Goal: Task Accomplishment & Management: Complete application form

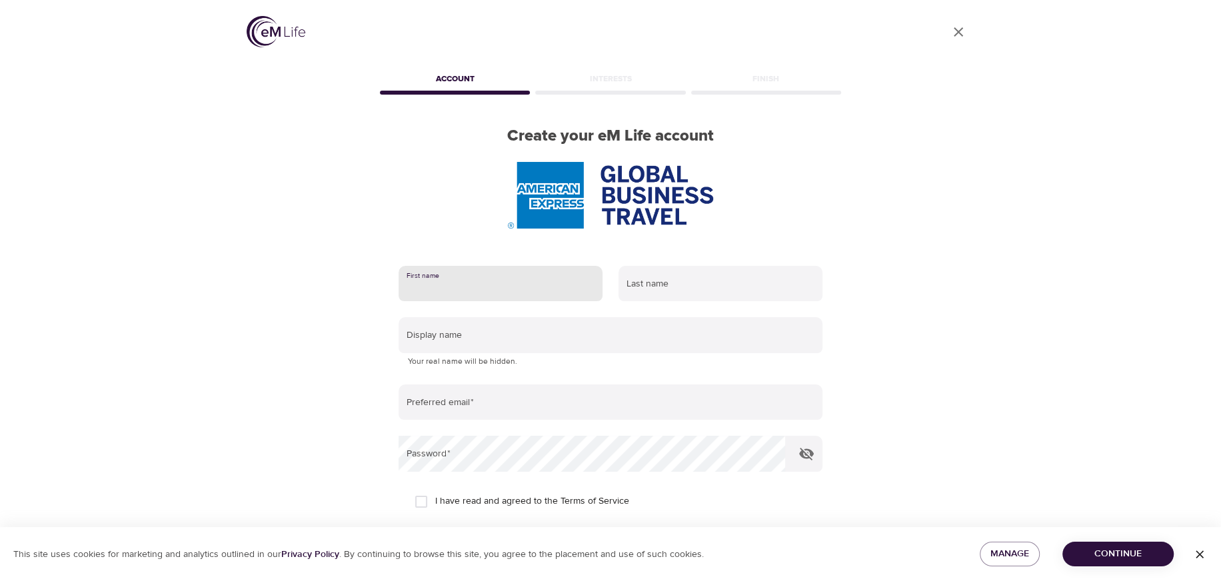
click at [494, 291] on input "text" at bounding box center [501, 284] width 204 height 36
type input "[PERSON_NAME]"
click at [645, 289] on input "text" at bounding box center [720, 284] width 204 height 36
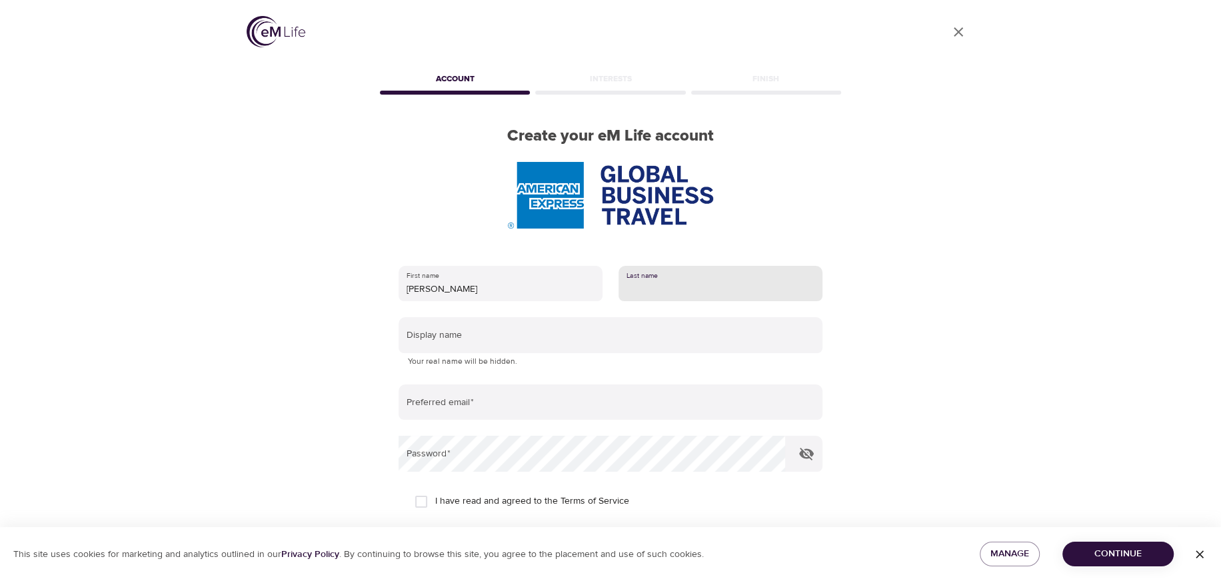
type input "[PERSON_NAME]"
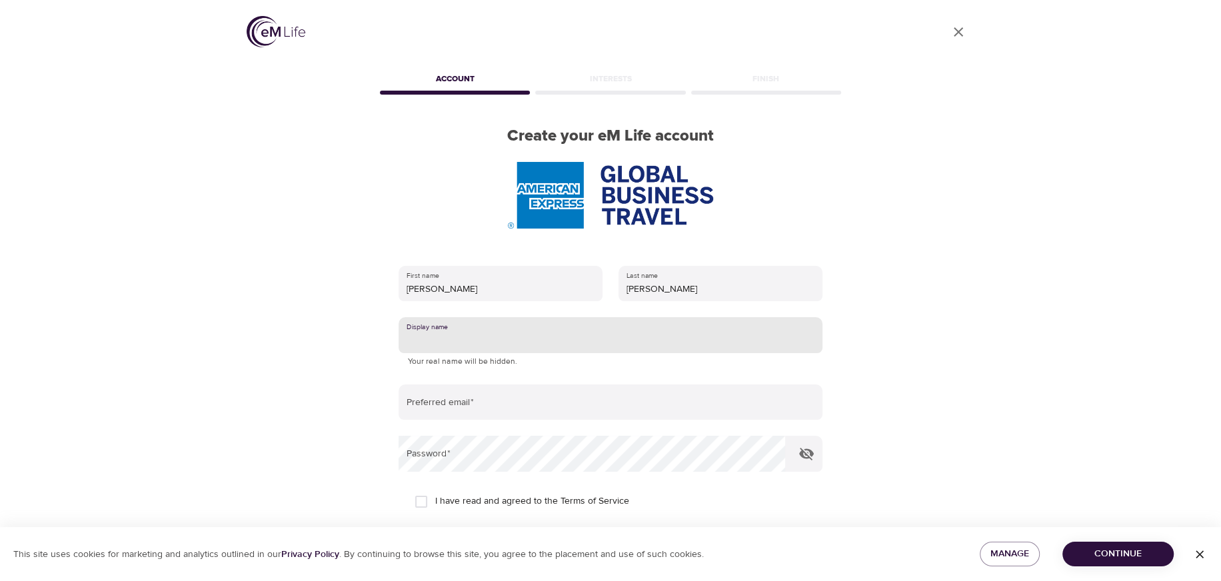
click at [459, 349] on input "text" at bounding box center [611, 335] width 424 height 36
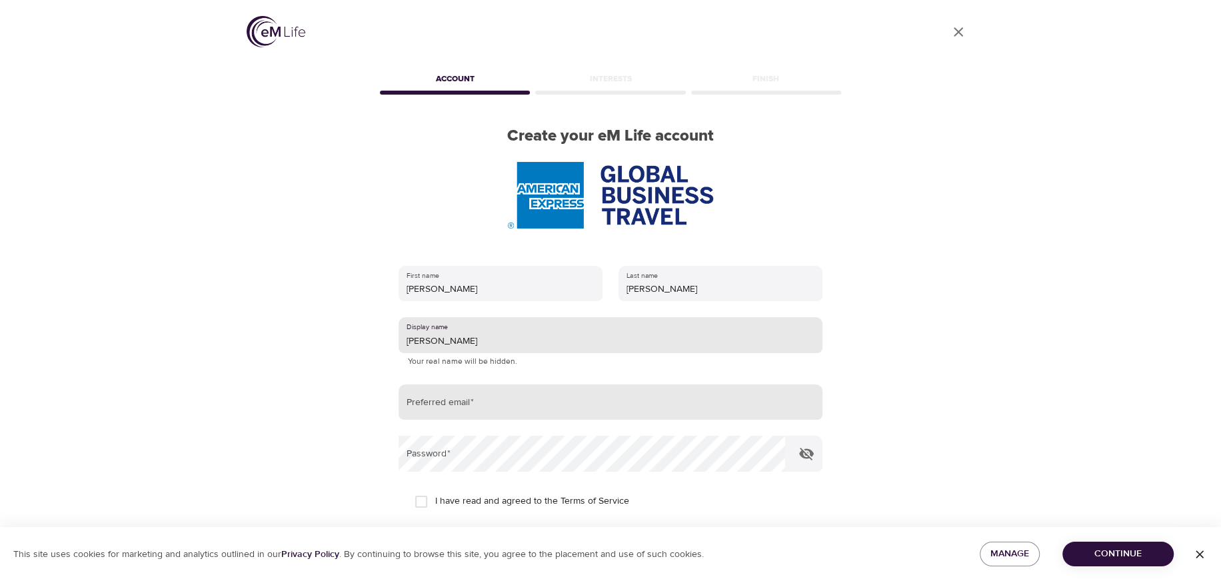
type input "[PERSON_NAME]"
click at [471, 401] on input "email" at bounding box center [611, 403] width 424 height 36
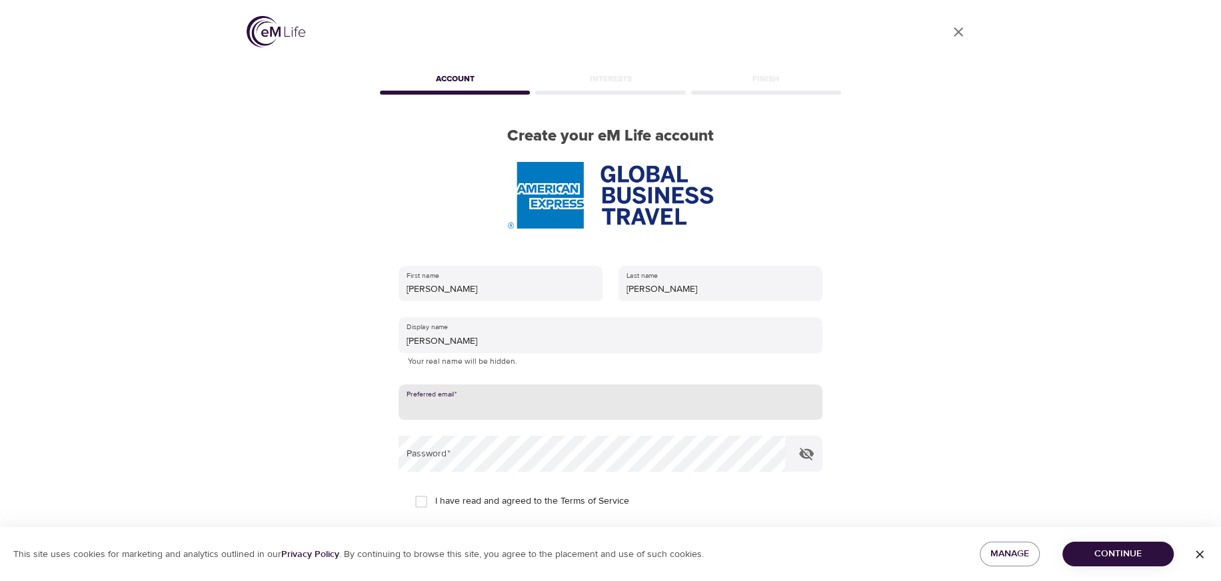
type input "[PERSON_NAME][EMAIL_ADDRESS][PERSON_NAME][DOMAIN_NAME]"
click at [424, 503] on input "I have read and agreed to the Terms of Service" at bounding box center [421, 502] width 28 height 28
checkbox input "true"
click at [1126, 548] on span "Continue" at bounding box center [1118, 554] width 90 height 17
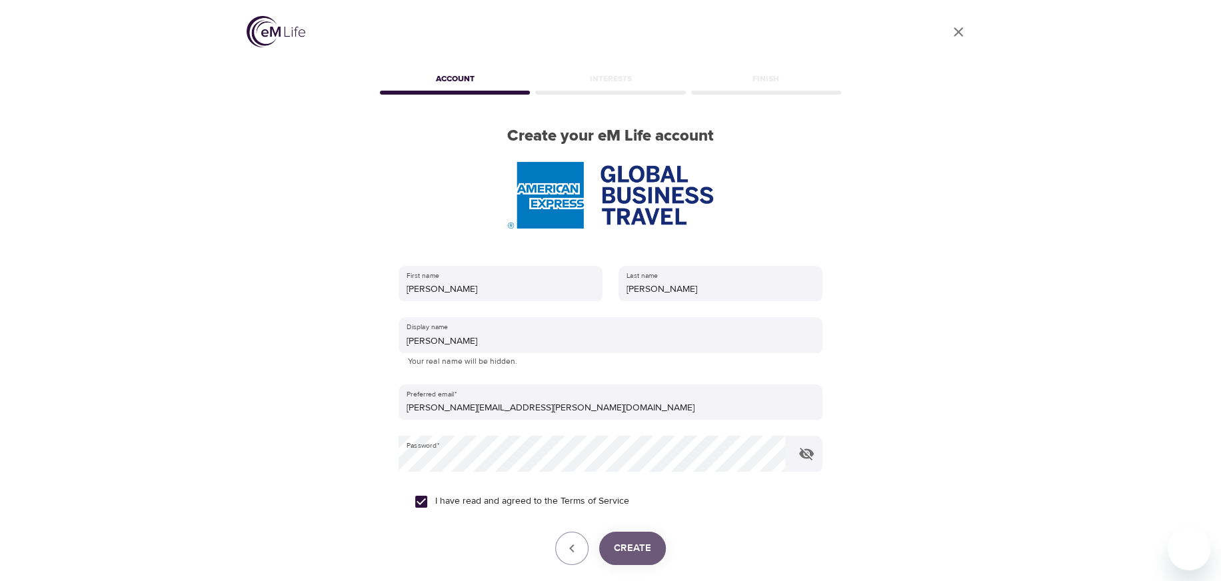
click at [627, 549] on span "Create" at bounding box center [632, 548] width 37 height 17
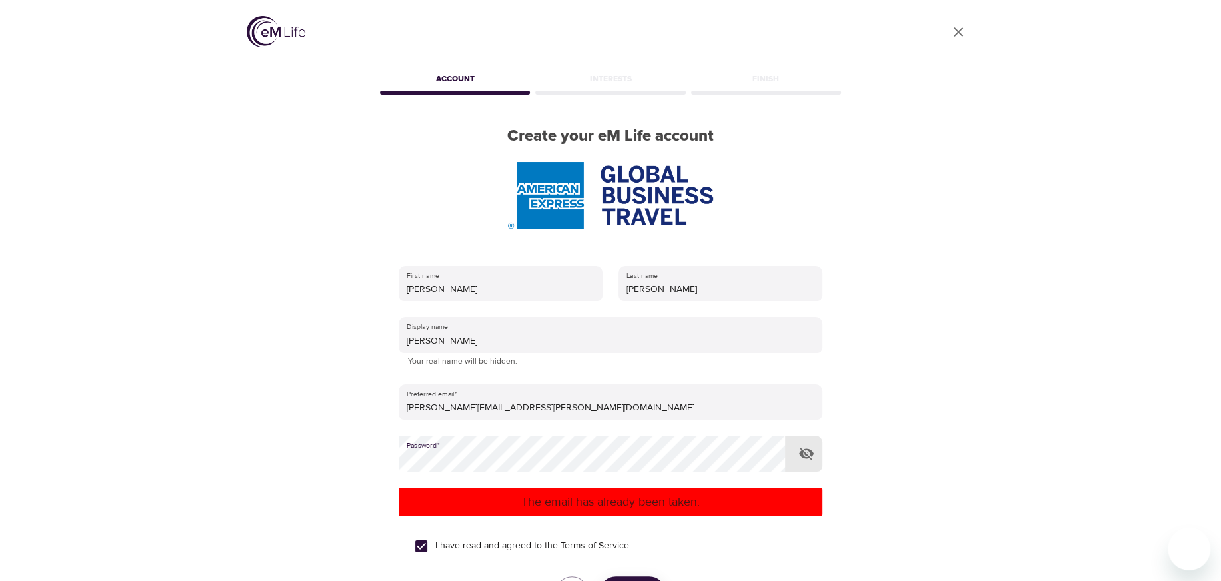
scroll to position [155, 0]
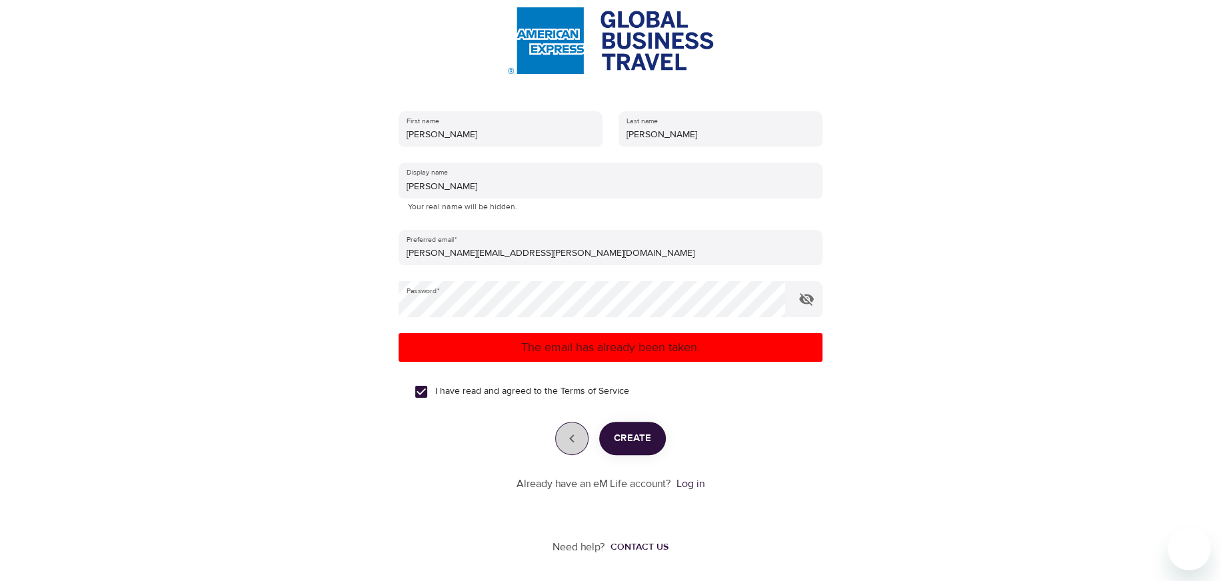
click at [563, 441] on button "button" at bounding box center [571, 438] width 33 height 33
click at [568, 440] on icon "button" at bounding box center [572, 439] width 16 height 16
click at [658, 437] on button "Create" at bounding box center [632, 438] width 67 height 33
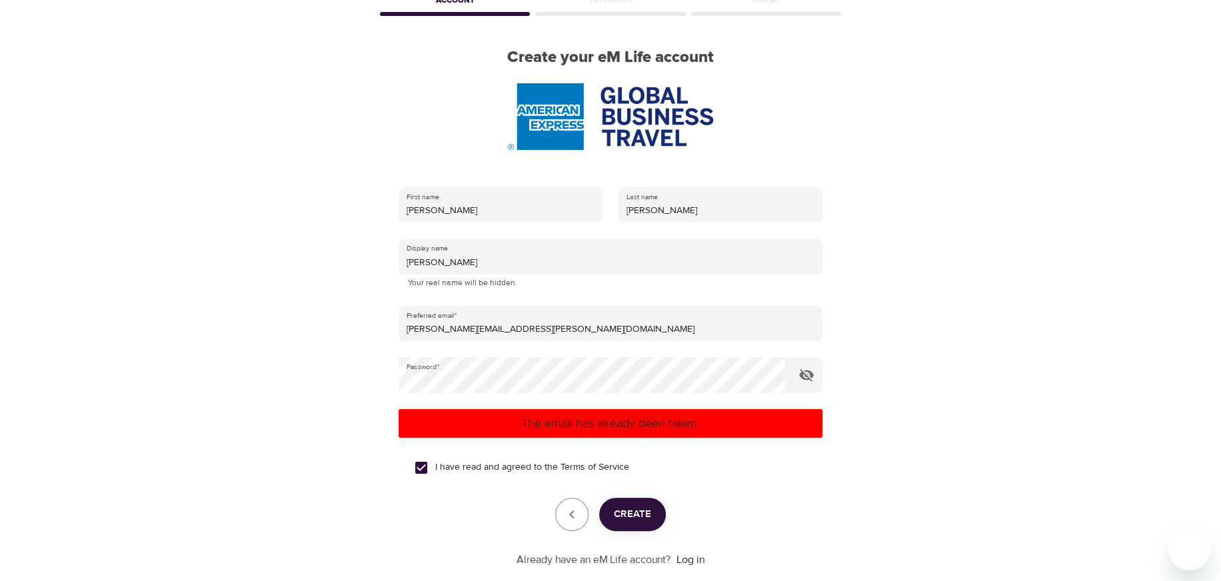
scroll to position [0, 0]
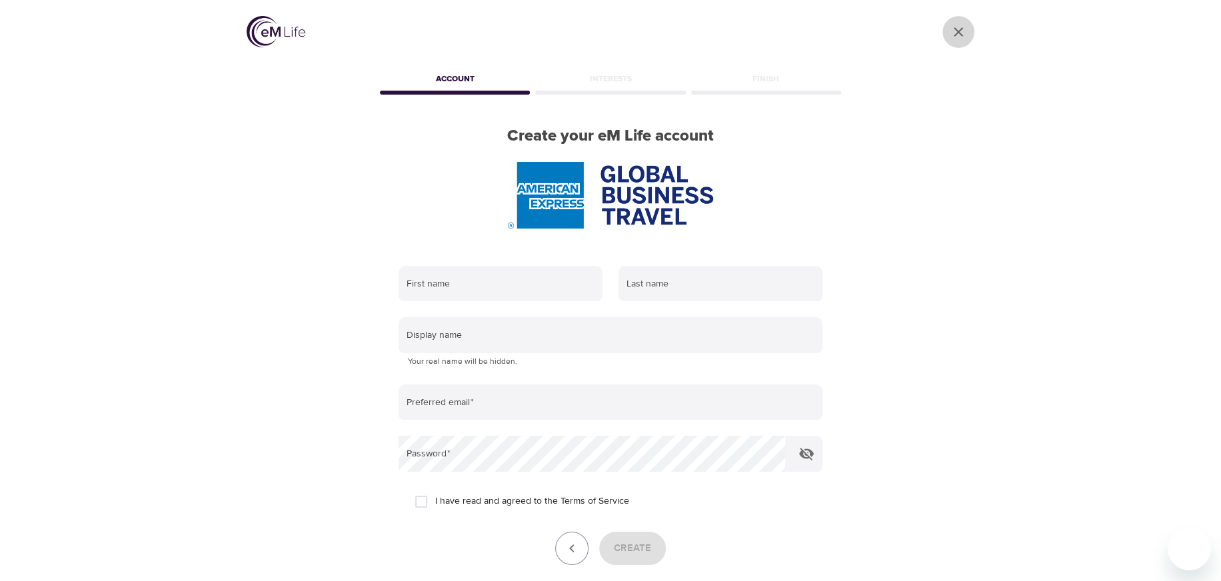
click at [959, 34] on icon "User Profile" at bounding box center [958, 32] width 16 height 16
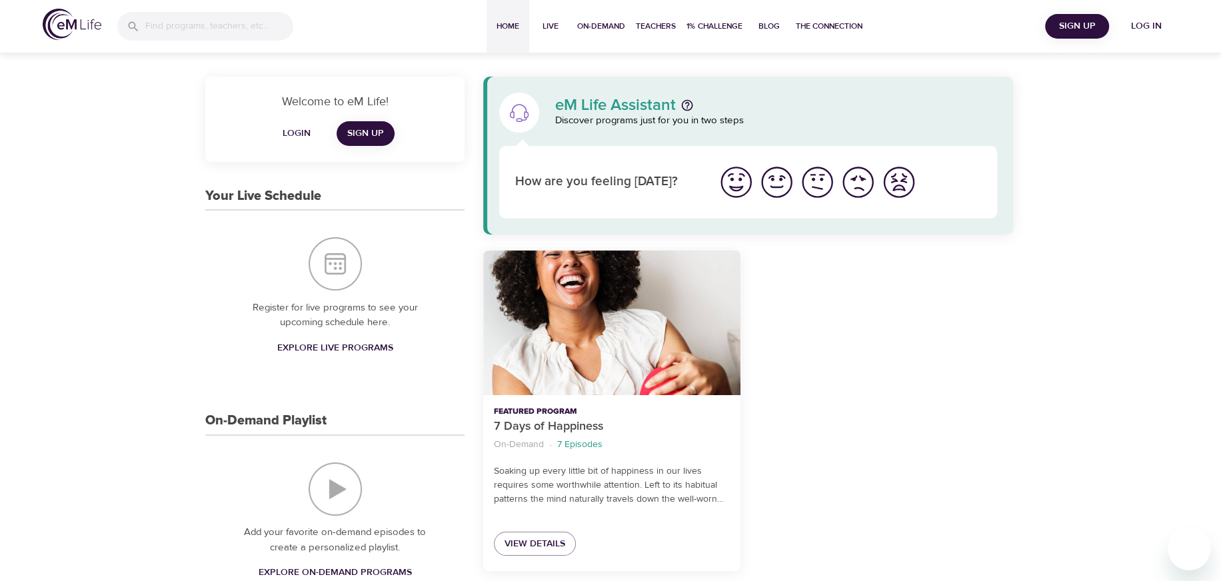
click at [300, 133] on span "Login" at bounding box center [297, 133] width 32 height 17
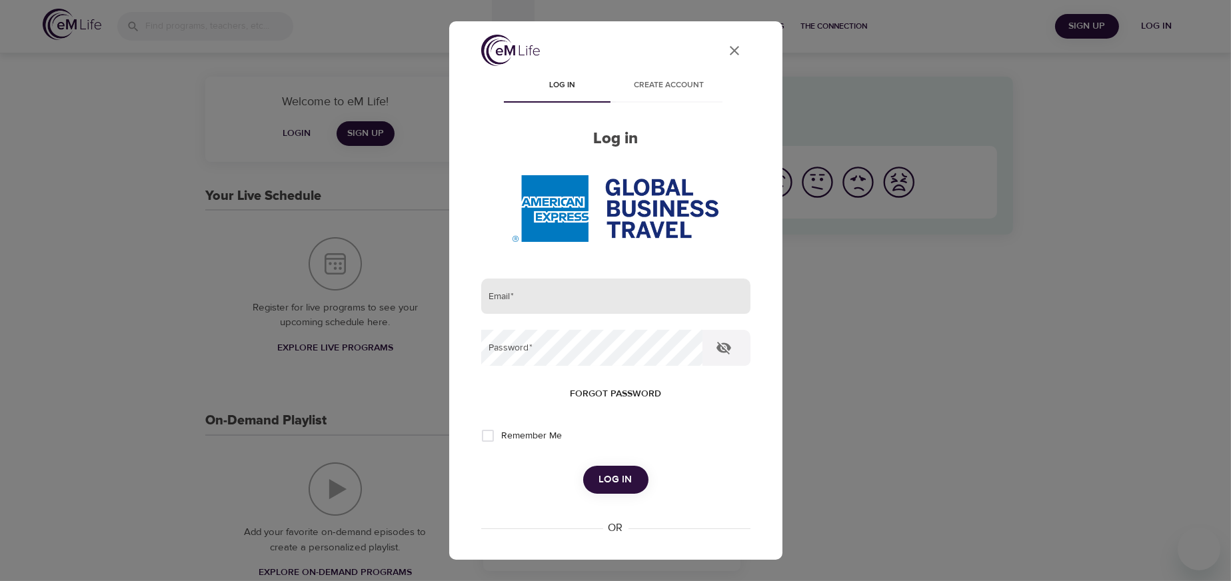
click at [534, 305] on input "email" at bounding box center [615, 297] width 269 height 36
type input "[PERSON_NAME][EMAIL_ADDRESS][PERSON_NAME][DOMAIN_NAME]"
click at [614, 483] on span "Log in" at bounding box center [615, 479] width 33 height 17
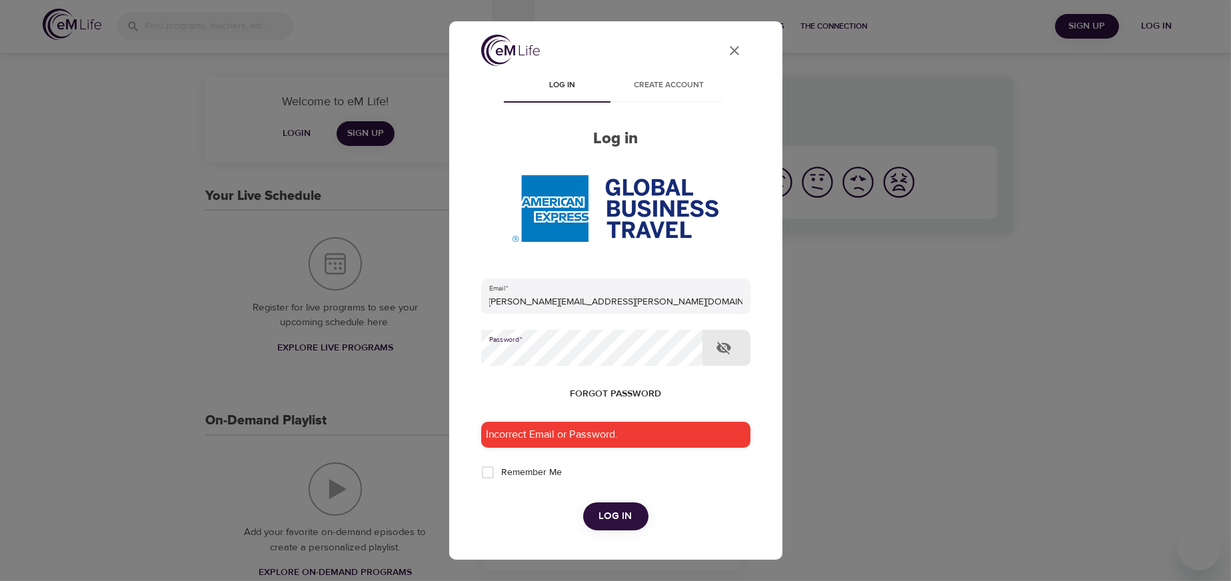
click at [471, 351] on div "User Profile Log in Create account Log in Email   * michelle.barry@amexgbt.com …" at bounding box center [615, 397] width 301 height 724
click at [581, 393] on span "Forgot password" at bounding box center [615, 394] width 91 height 17
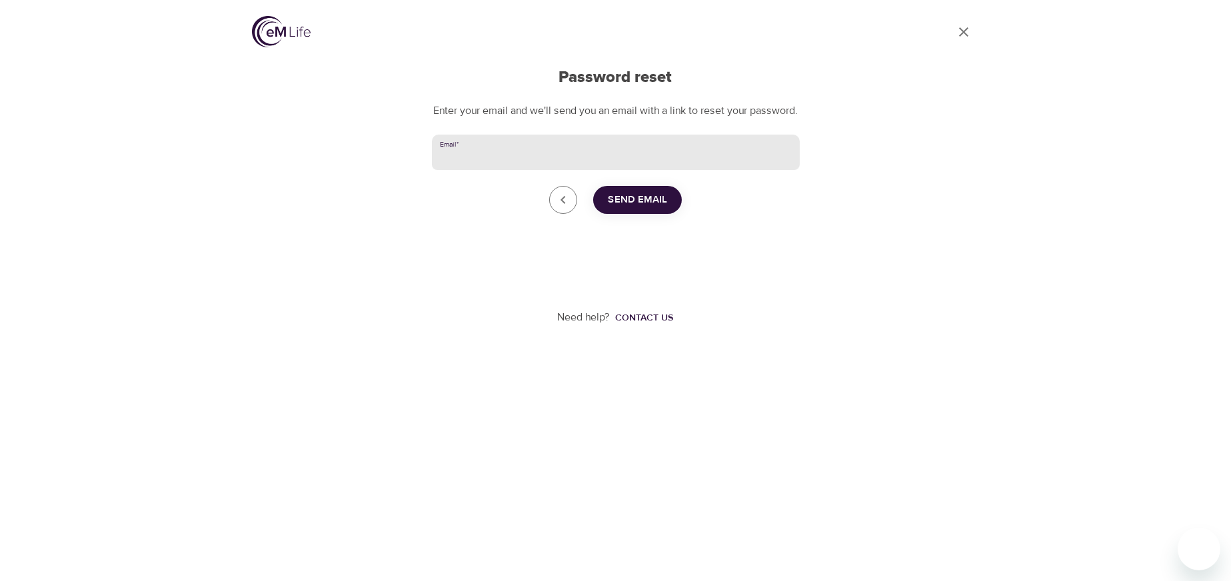
click at [517, 171] on input "Email   *" at bounding box center [616, 153] width 368 height 36
type input "[PERSON_NAME][EMAIL_ADDRESS][PERSON_NAME][DOMAIN_NAME]"
click at [638, 209] on span "Send Email" at bounding box center [637, 199] width 59 height 17
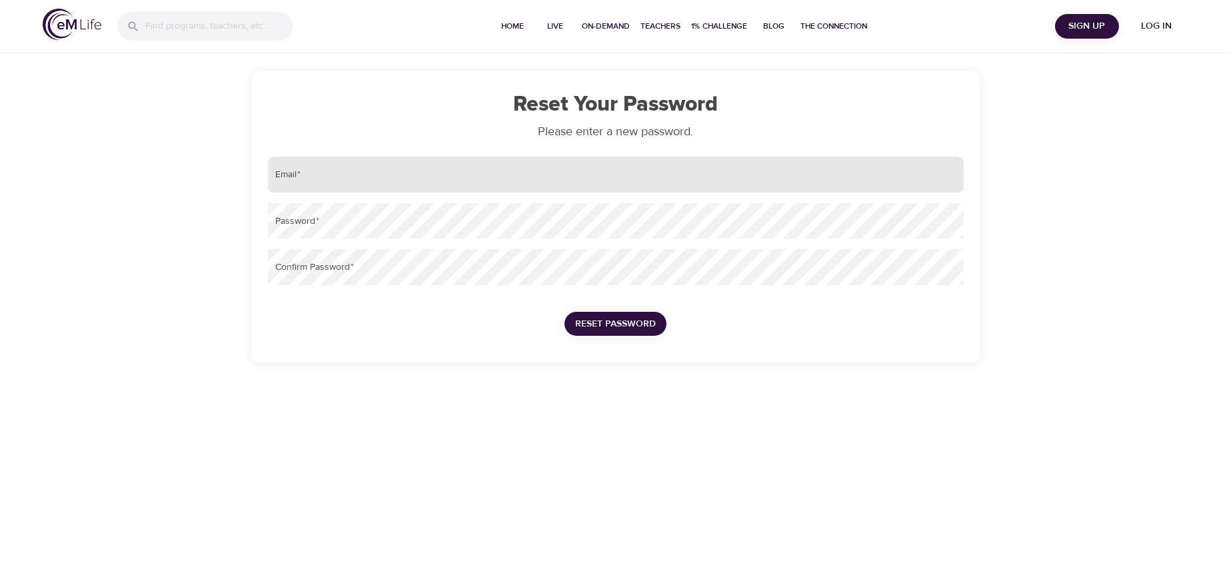
click at [364, 177] on input "email" at bounding box center [616, 175] width 696 height 36
type input "[PERSON_NAME][EMAIL_ADDRESS][PERSON_NAME][DOMAIN_NAME]"
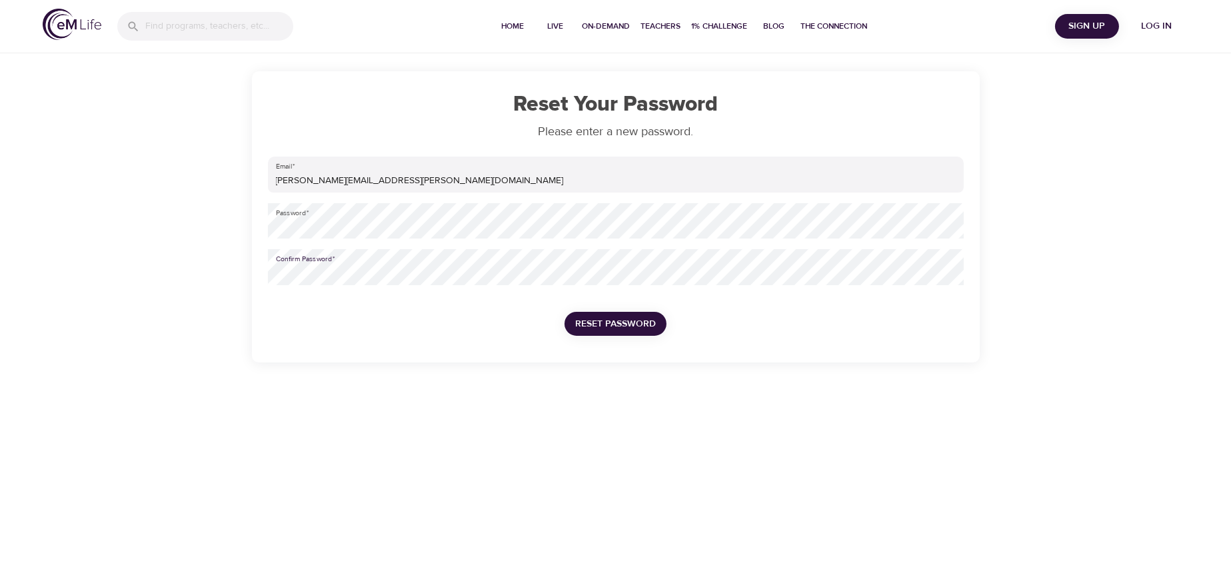
click at [612, 323] on span "Reset Password" at bounding box center [615, 324] width 81 height 17
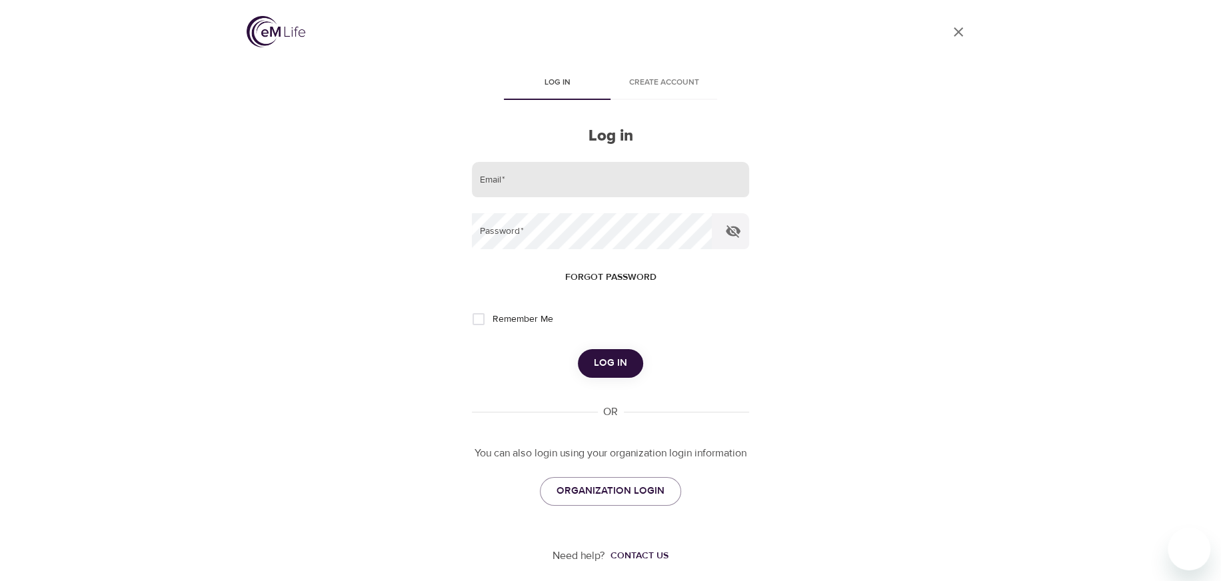
click at [552, 186] on input "email" at bounding box center [610, 180] width 277 height 36
type input "[PERSON_NAME][EMAIL_ADDRESS][PERSON_NAME][DOMAIN_NAME]"
click at [480, 321] on input "Remember Me" at bounding box center [479, 319] width 28 height 28
checkbox input "true"
click at [614, 360] on span "Log in" at bounding box center [610, 363] width 33 height 17
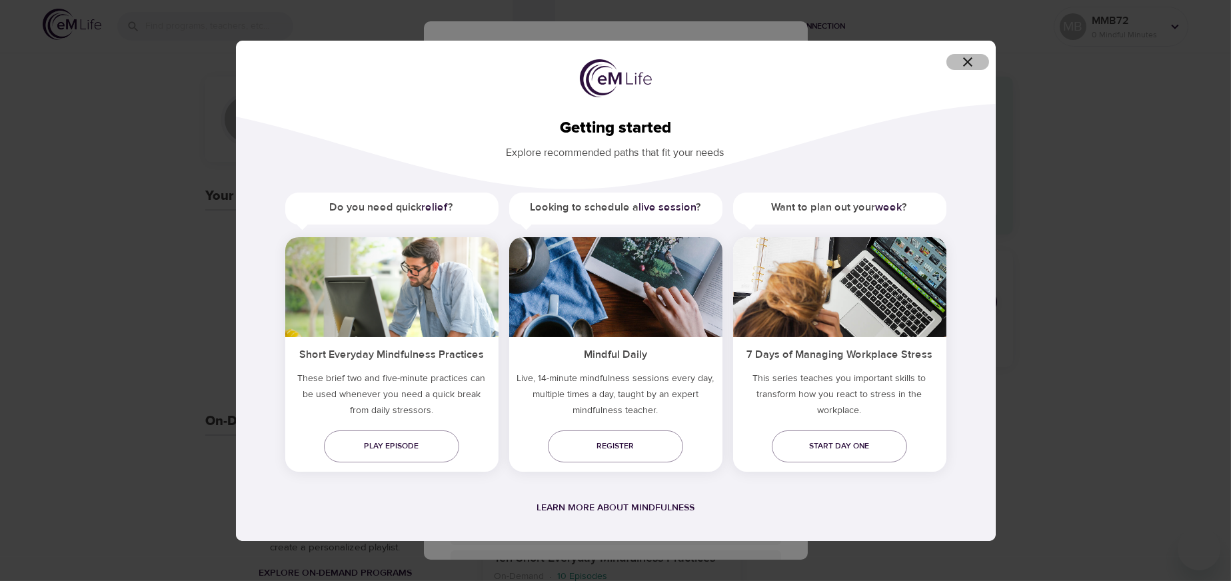
click at [962, 57] on icon "button" at bounding box center [968, 62] width 16 height 16
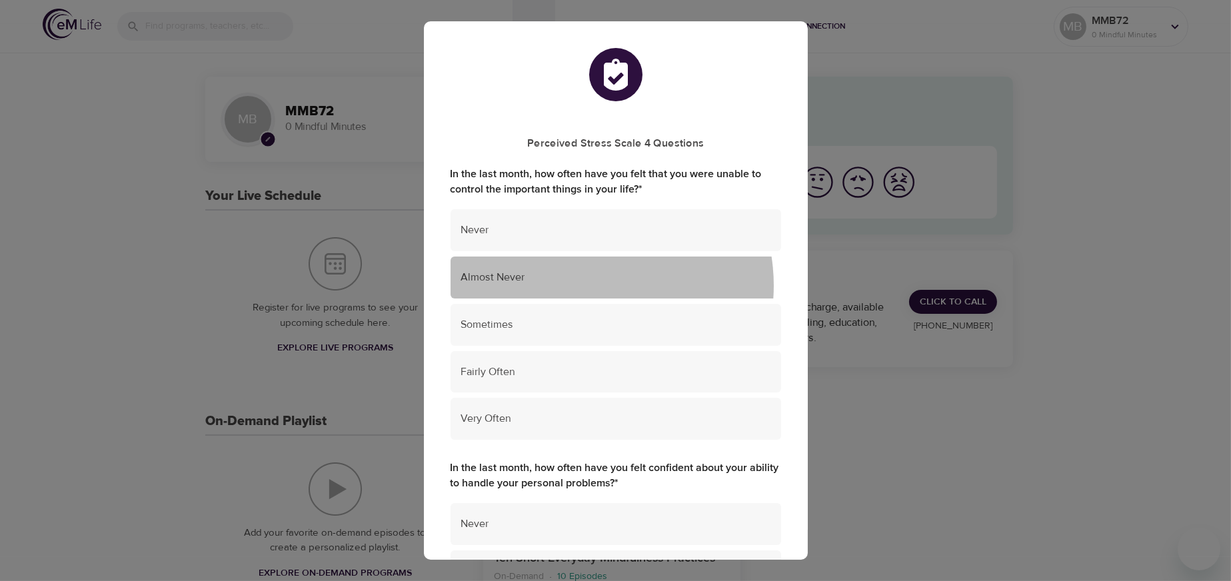
click at [586, 286] on div "Almost Never" at bounding box center [616, 278] width 331 height 42
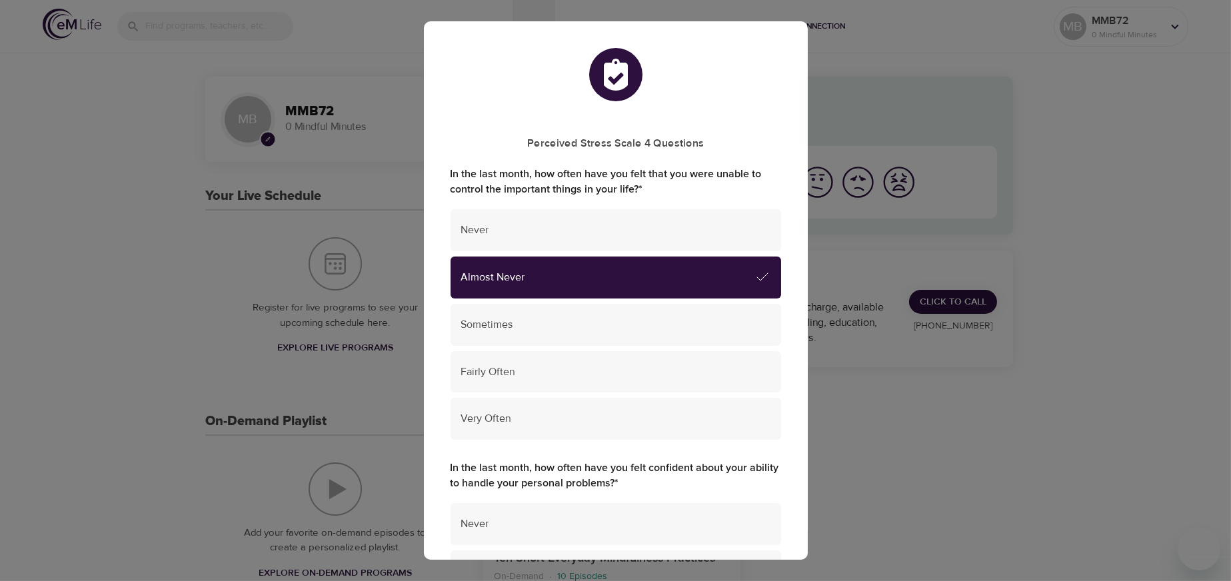
scroll to position [200, 0]
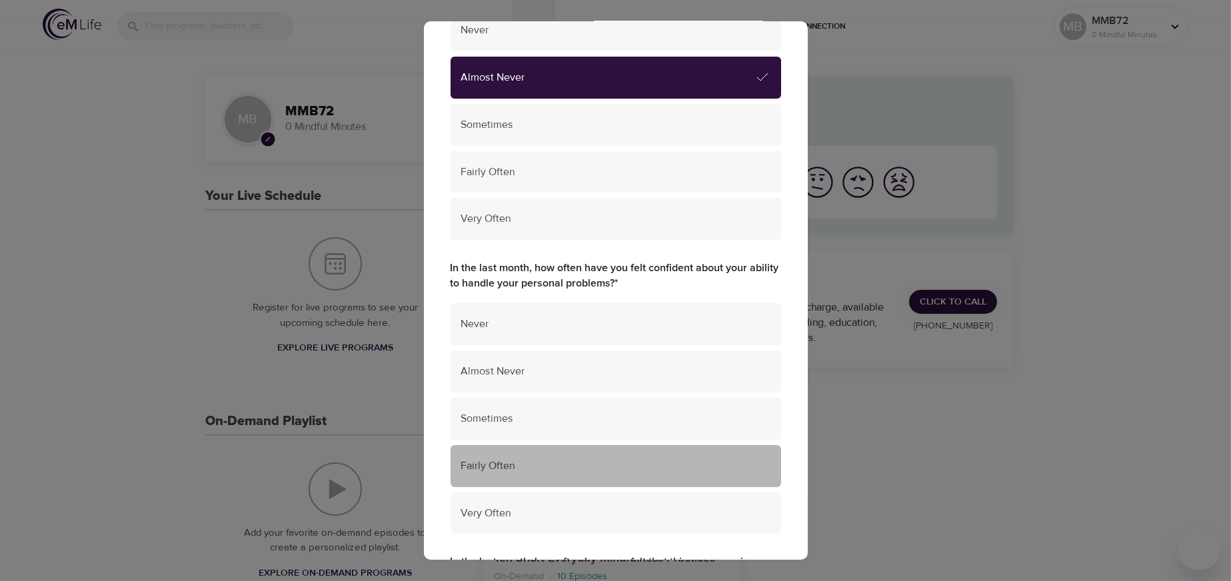
click at [667, 460] on span "Fairly Often" at bounding box center [615, 466] width 309 height 15
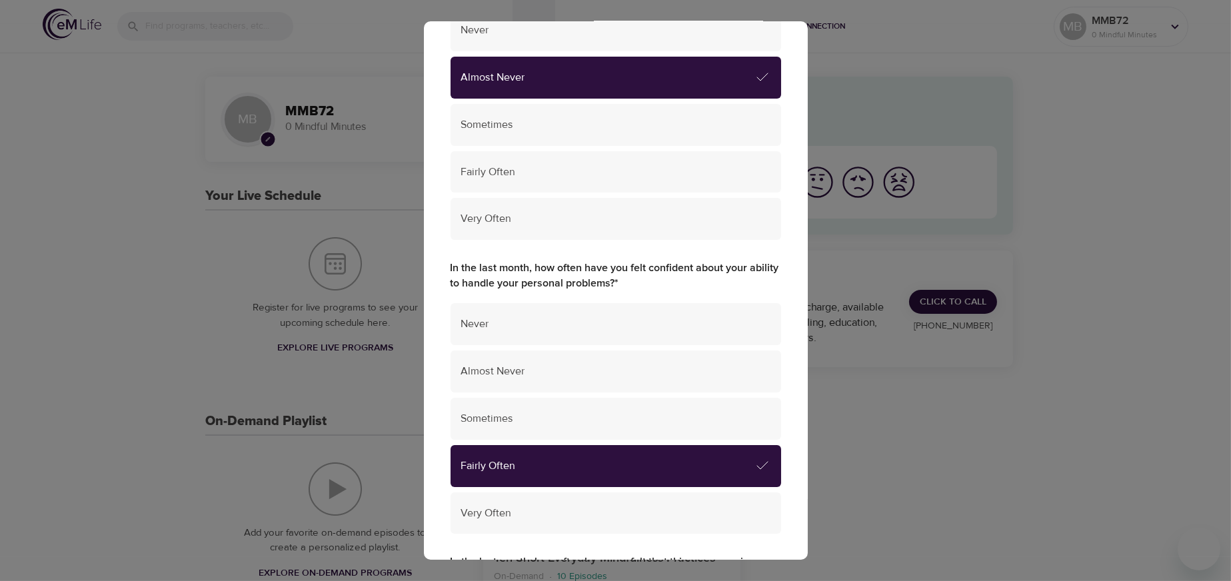
scroll to position [533, 0]
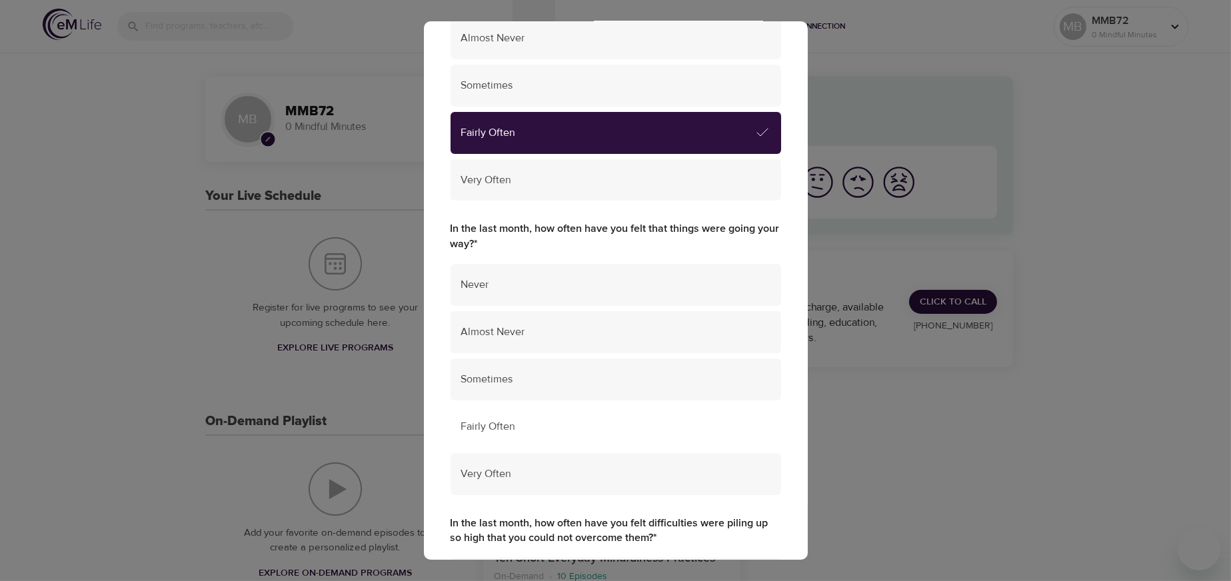
click at [575, 429] on span "Fairly Often" at bounding box center [615, 426] width 309 height 15
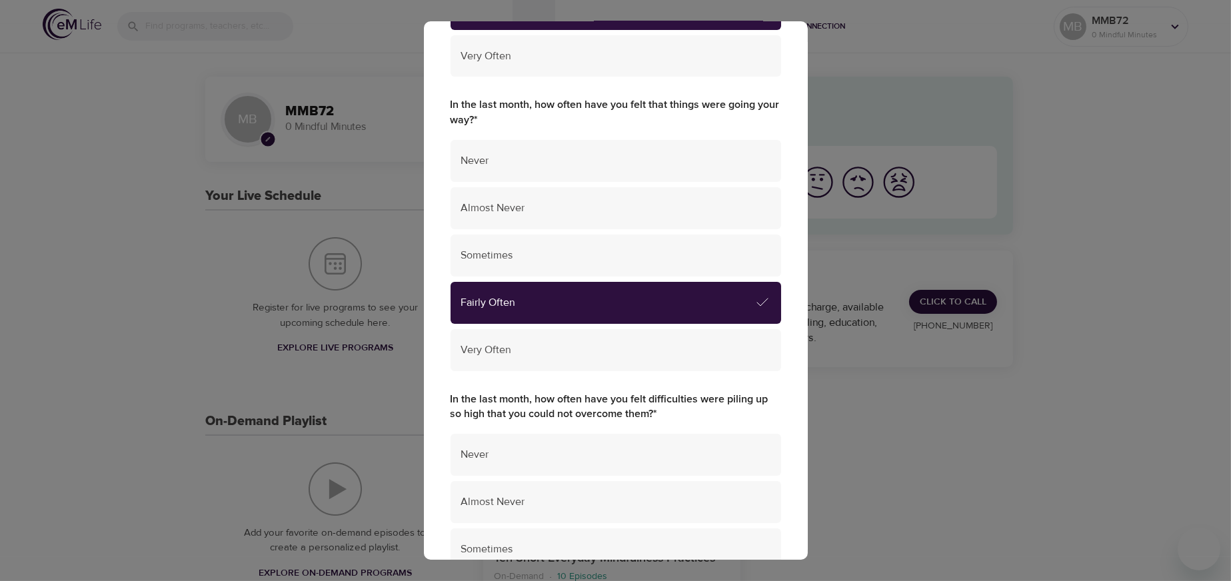
scroll to position [800, 0]
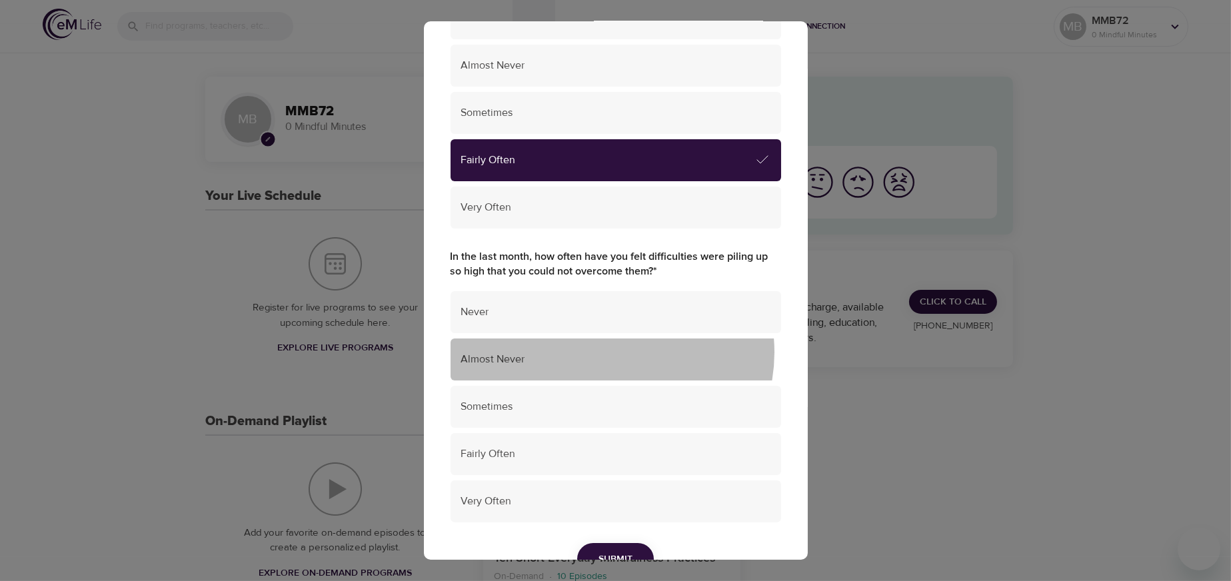
click at [611, 353] on span "Almost Never" at bounding box center [615, 359] width 309 height 15
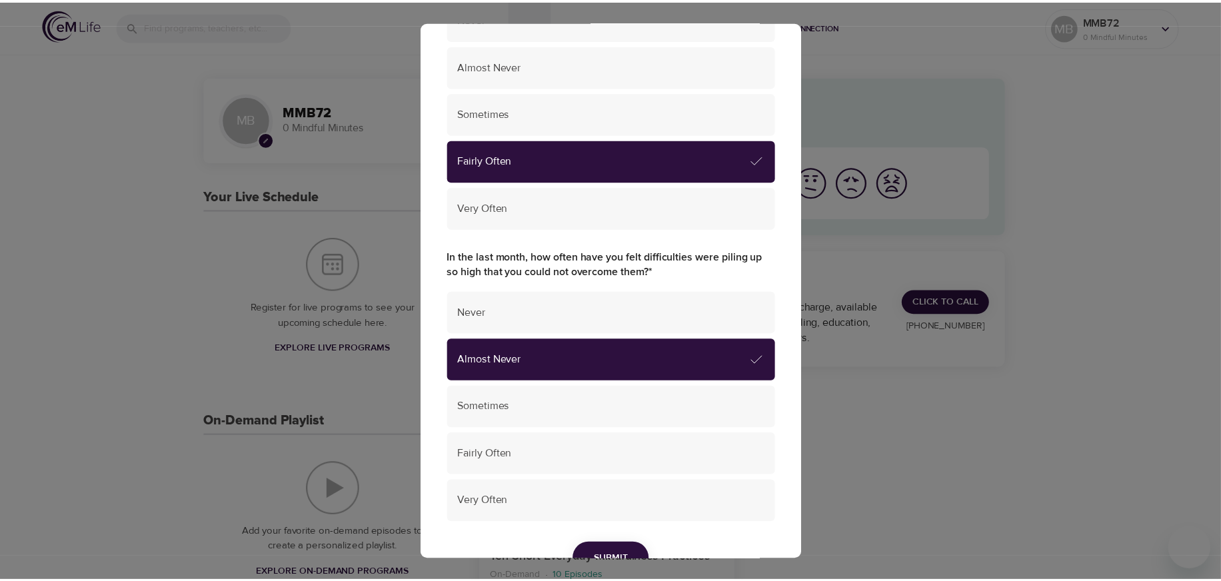
scroll to position [872, 0]
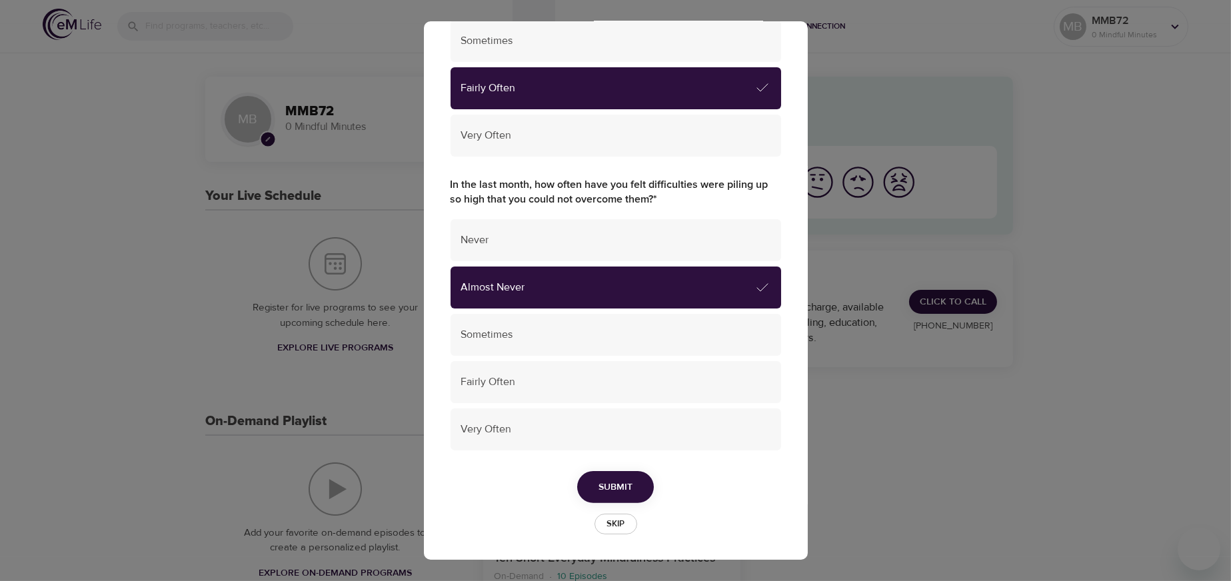
click at [611, 481] on span "Submit" at bounding box center [615, 487] width 34 height 17
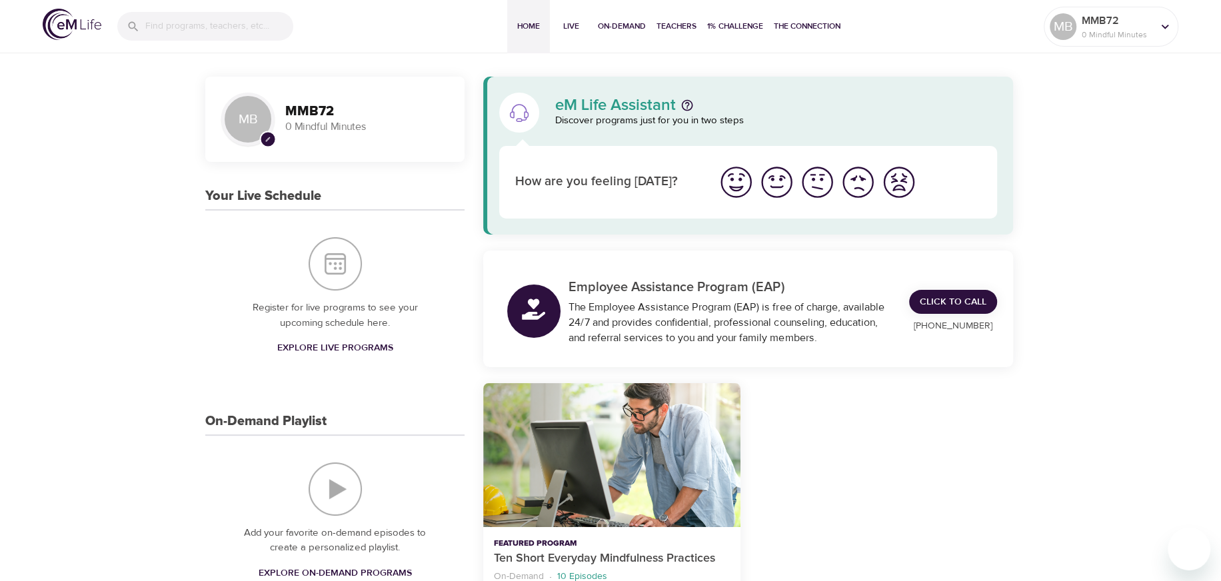
click at [767, 182] on img "I'm feeling good" at bounding box center [776, 182] width 37 height 37
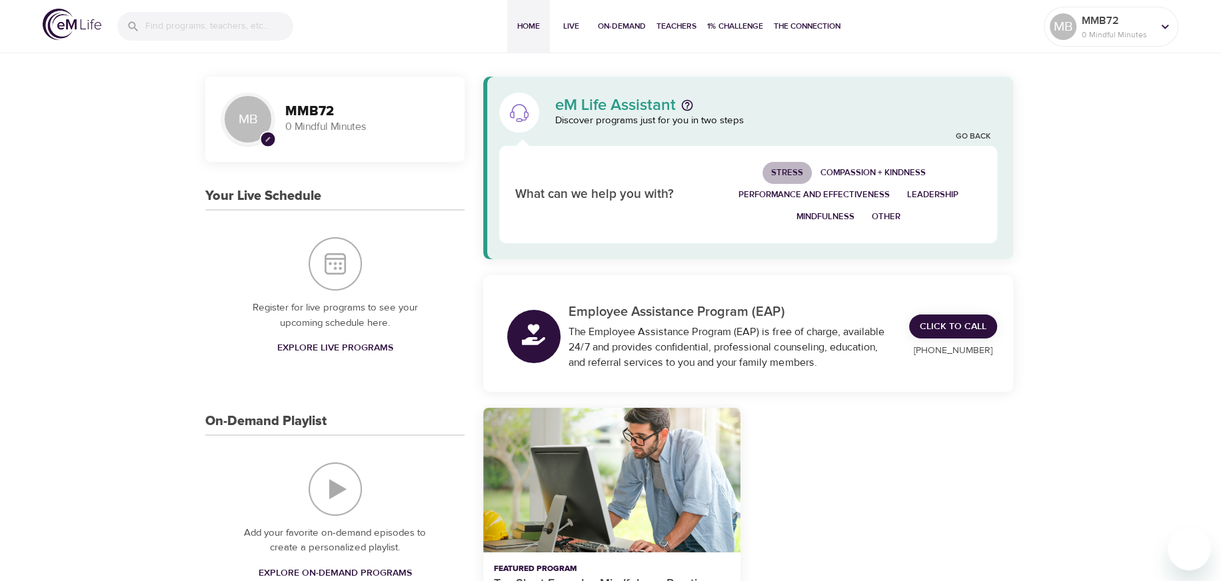
click at [783, 169] on span "Stress" at bounding box center [787, 172] width 32 height 15
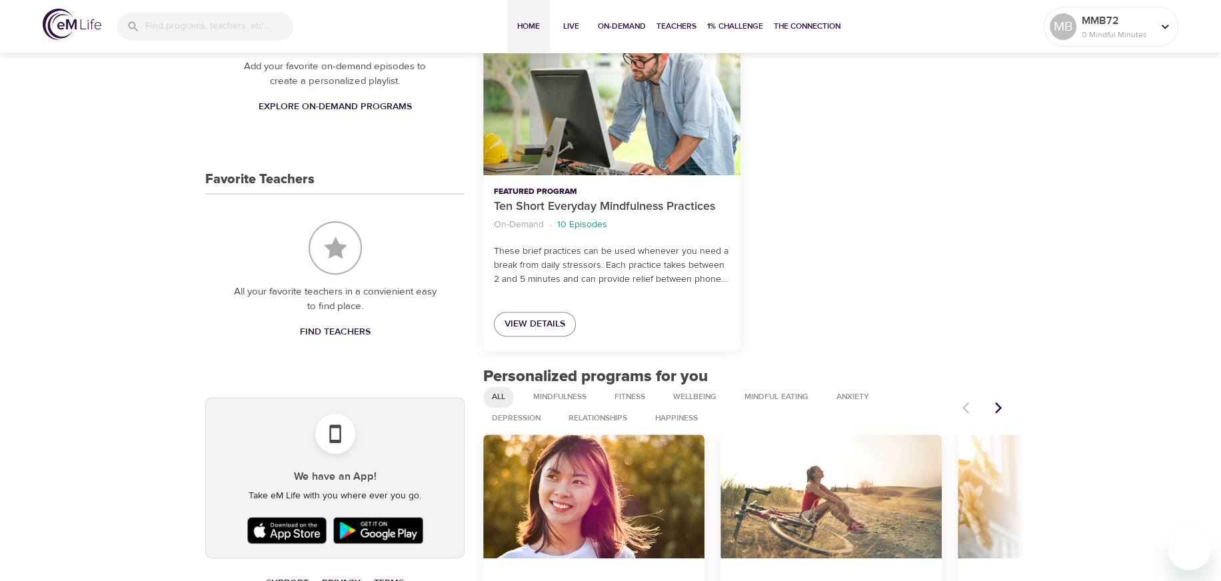
scroll to position [733, 0]
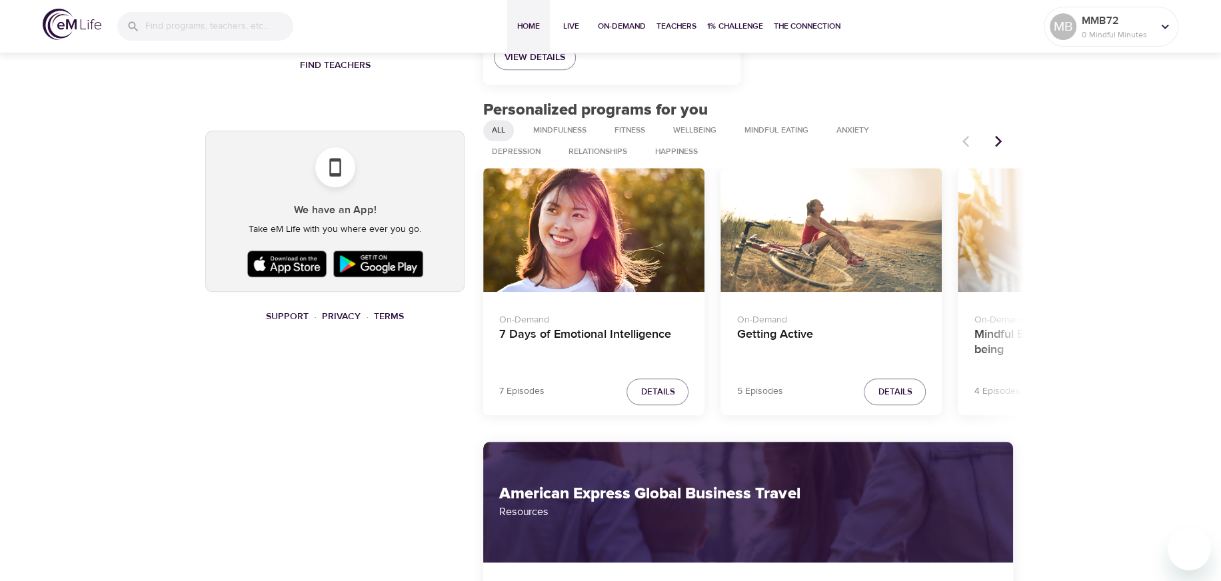
click at [996, 139] on icon "Next items" at bounding box center [998, 141] width 13 height 13
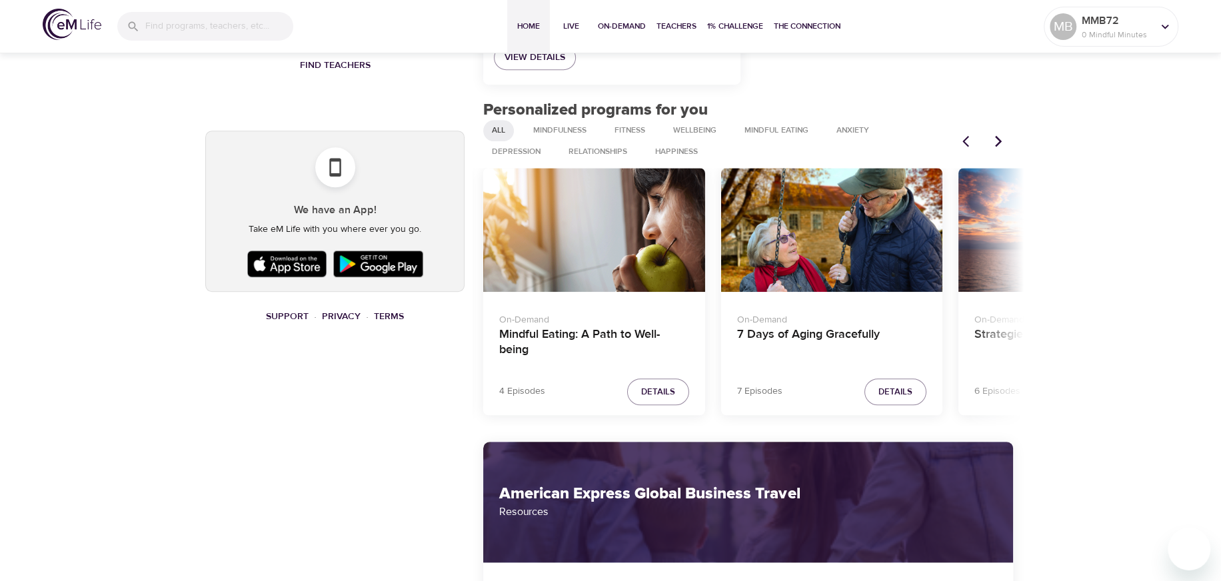
click at [996, 139] on icon "Next items" at bounding box center [998, 141] width 13 height 13
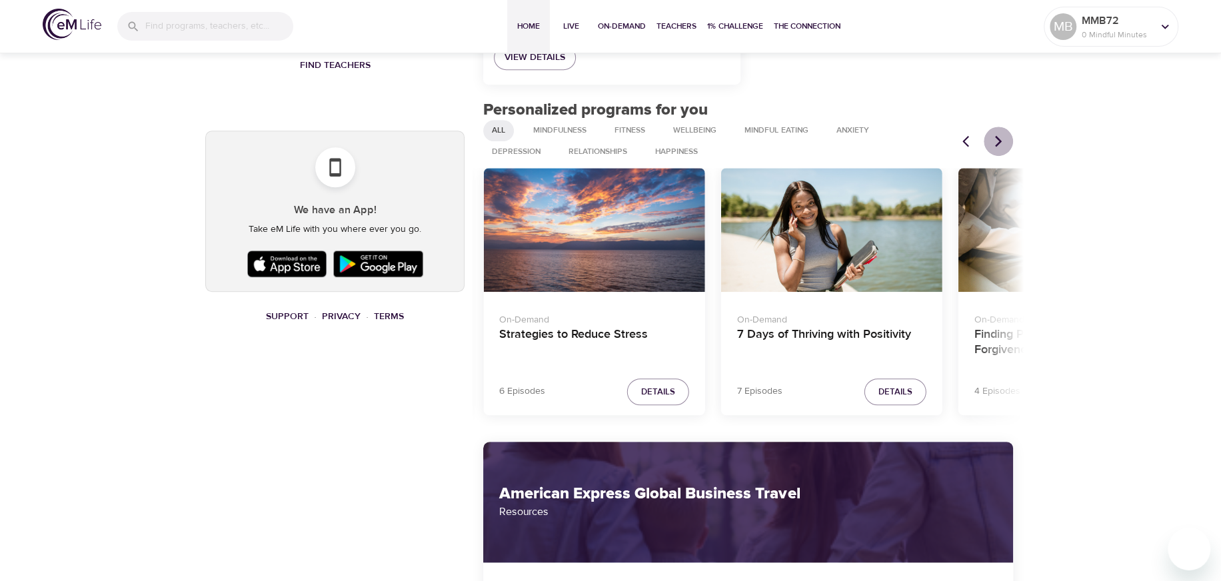
click at [996, 139] on icon "Next items" at bounding box center [998, 141] width 13 height 13
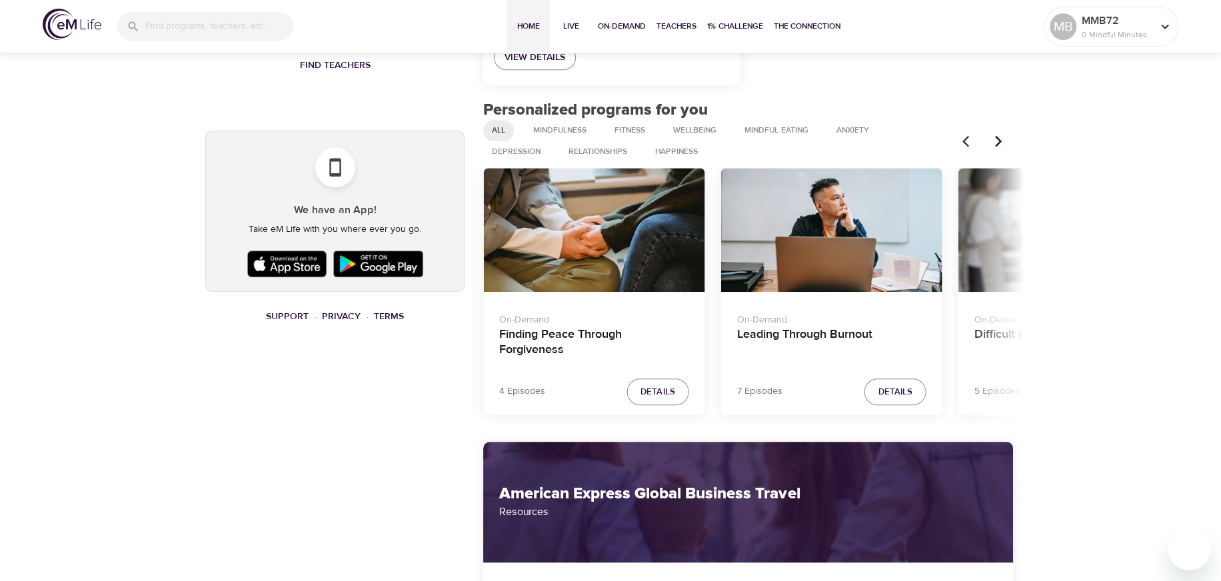
click at [996, 139] on icon "Next items" at bounding box center [998, 141] width 13 height 13
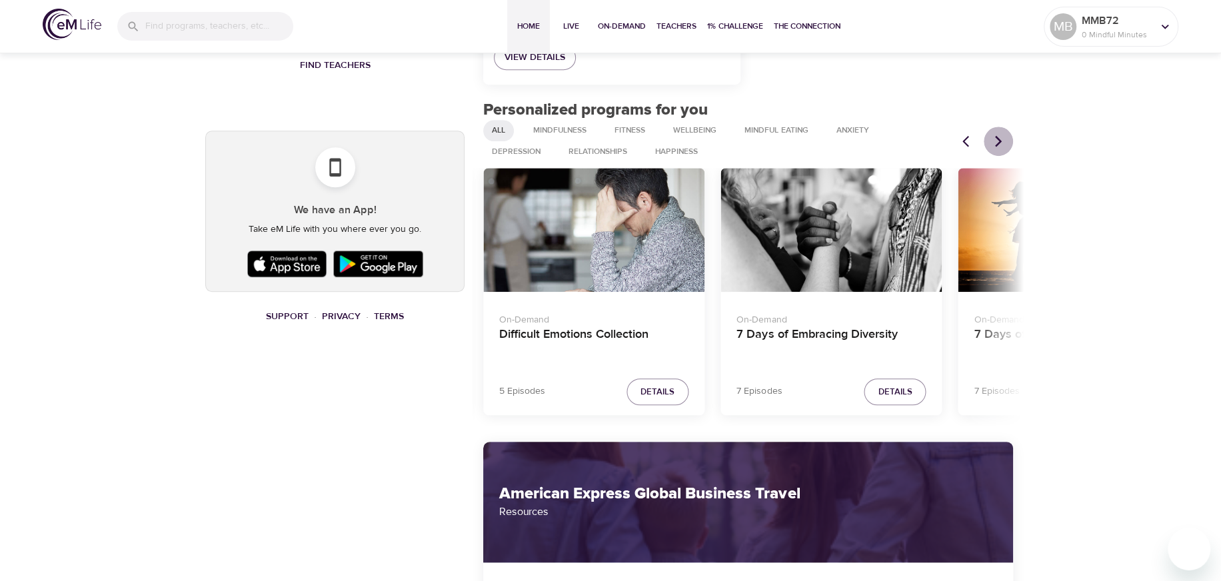
click at [996, 139] on icon "Next items" at bounding box center [998, 141] width 13 height 13
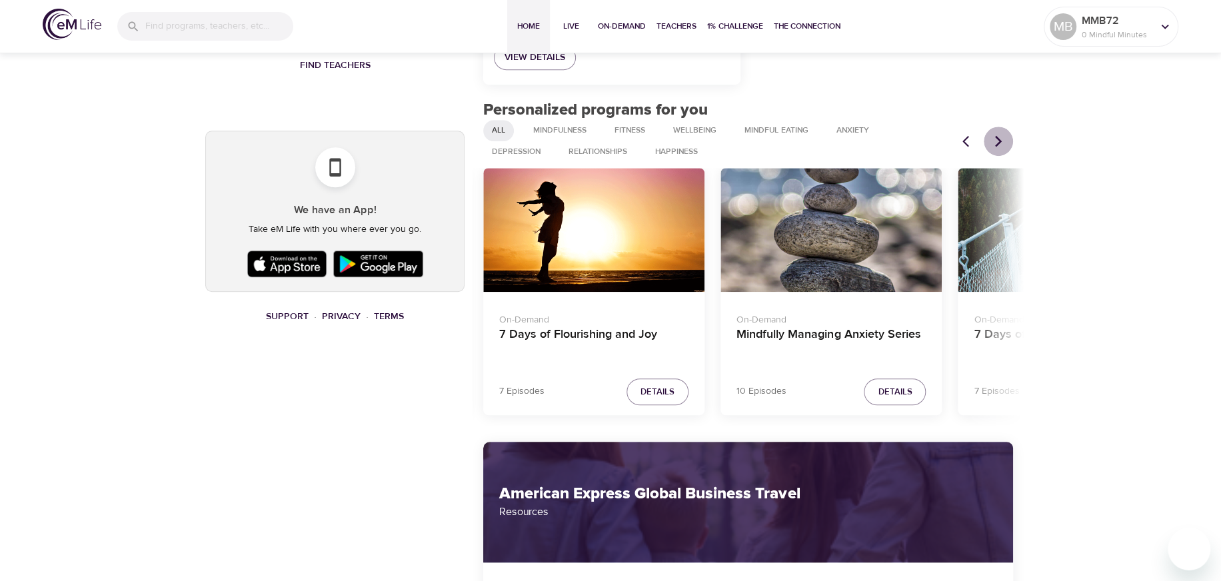
click at [996, 139] on icon "Next items" at bounding box center [998, 141] width 13 height 13
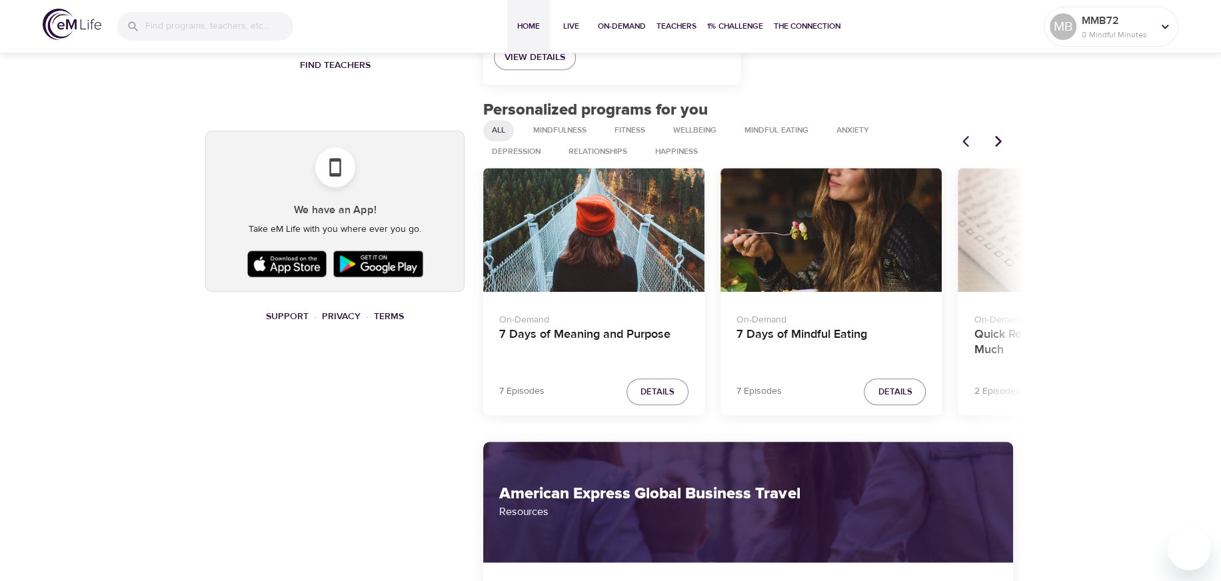
click at [996, 139] on icon "Next items" at bounding box center [998, 141] width 13 height 13
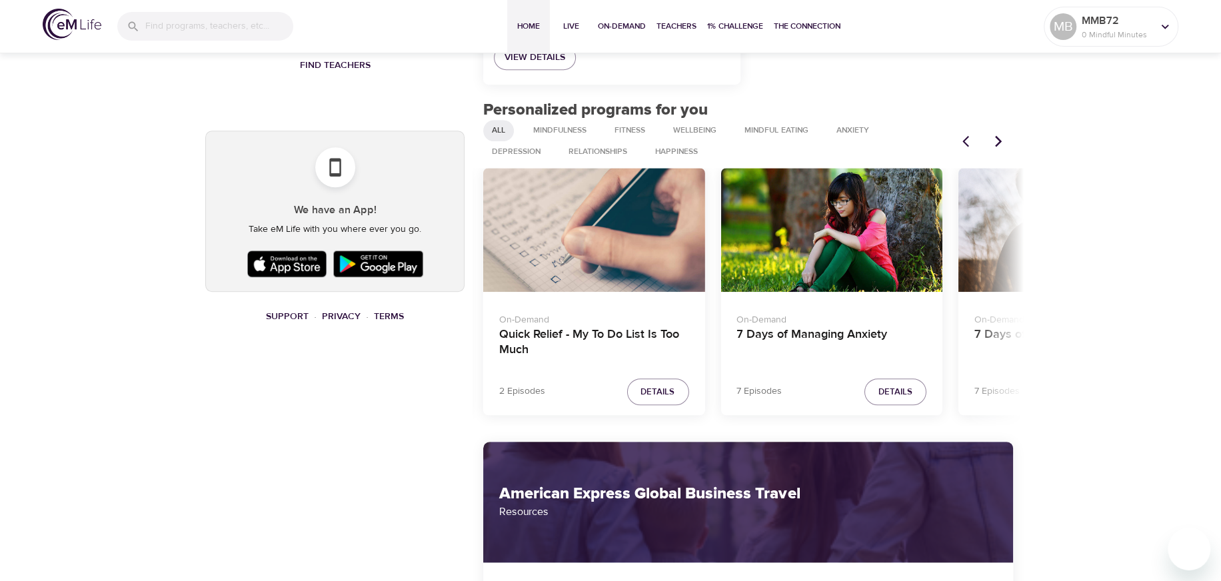
click at [964, 143] on icon "Previous items" at bounding box center [968, 141] width 13 height 13
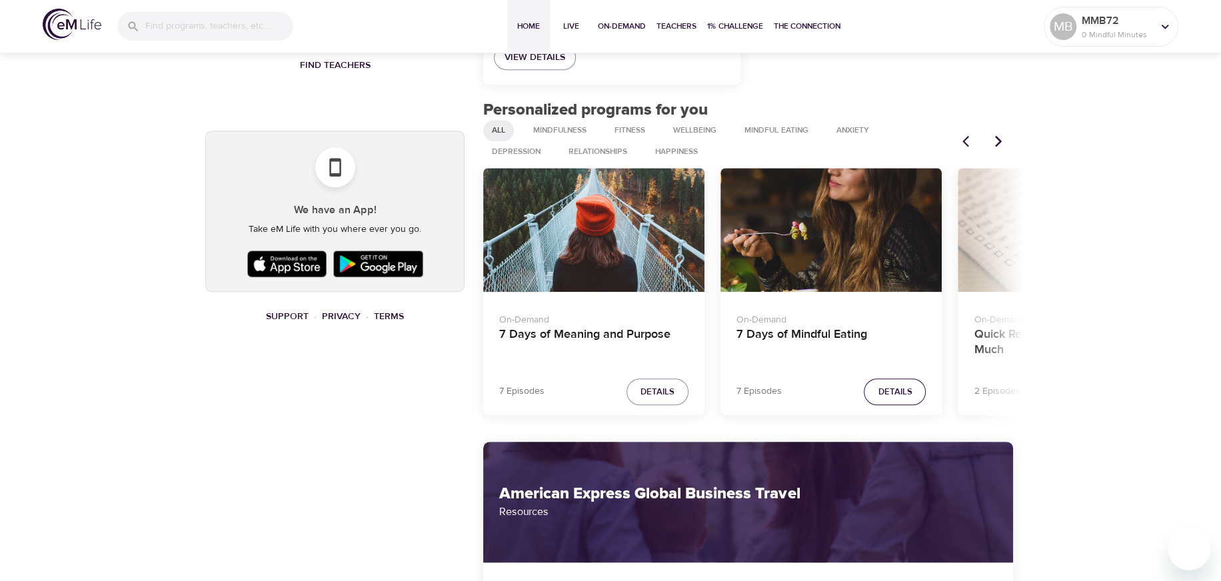
click at [886, 391] on span "Details" at bounding box center [895, 392] width 34 height 15
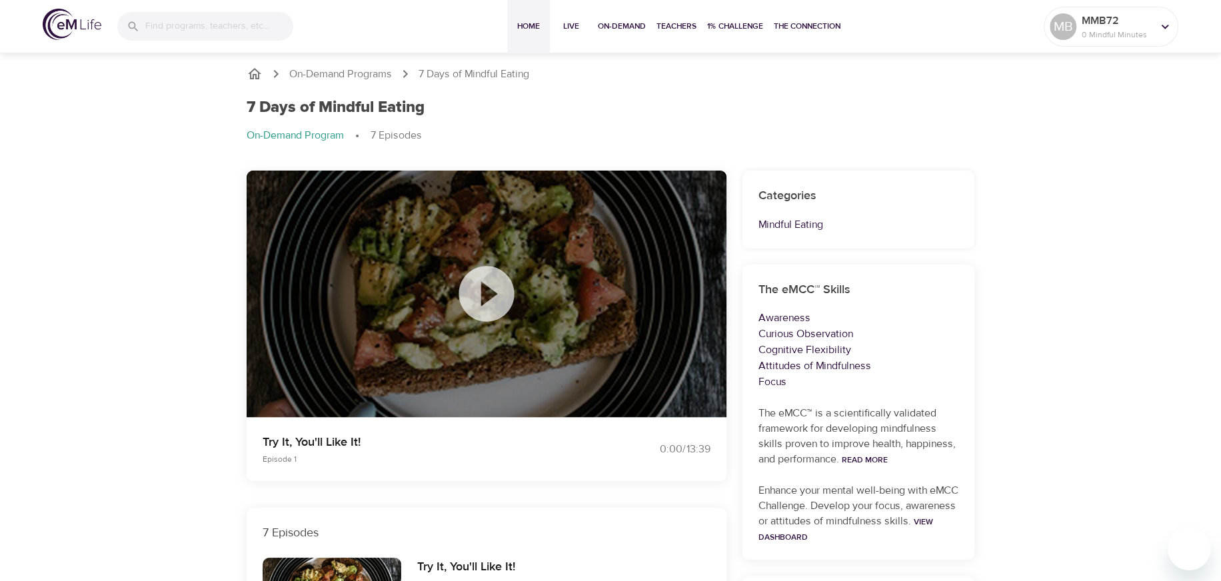
click at [533, 20] on span "Home" at bounding box center [529, 26] width 32 height 14
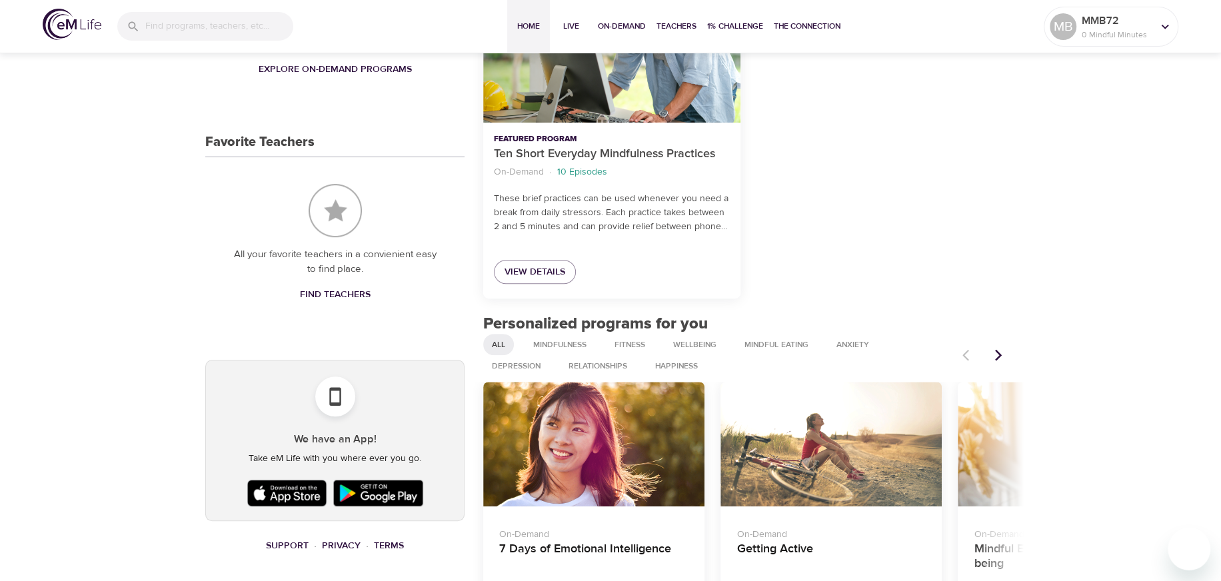
scroll to position [333, 0]
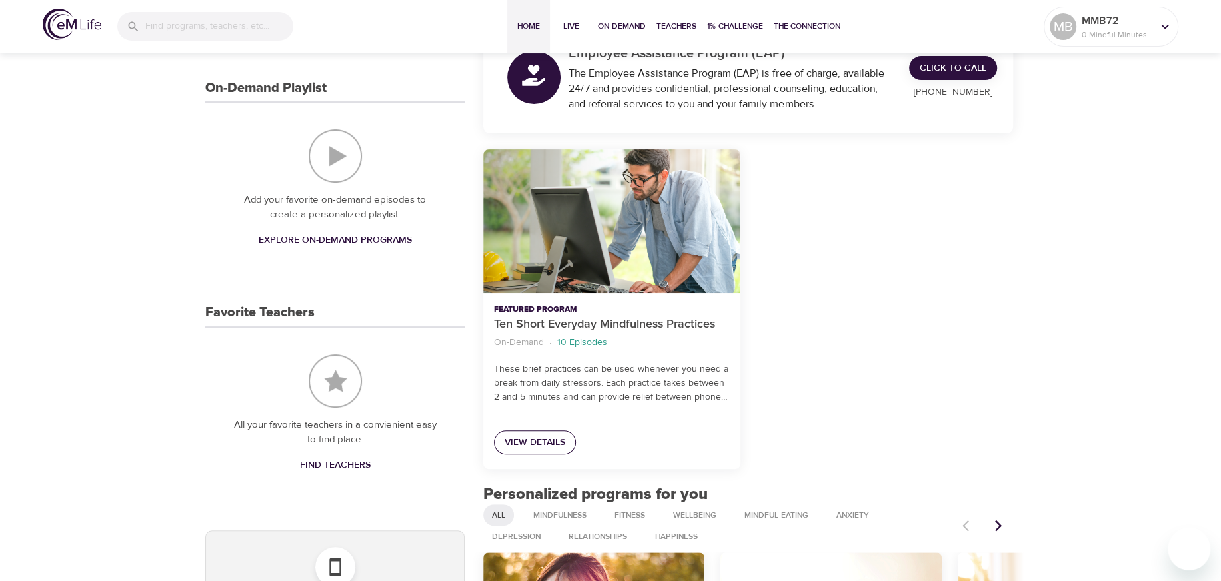
click at [563, 447] on span "View Details" at bounding box center [535, 443] width 61 height 17
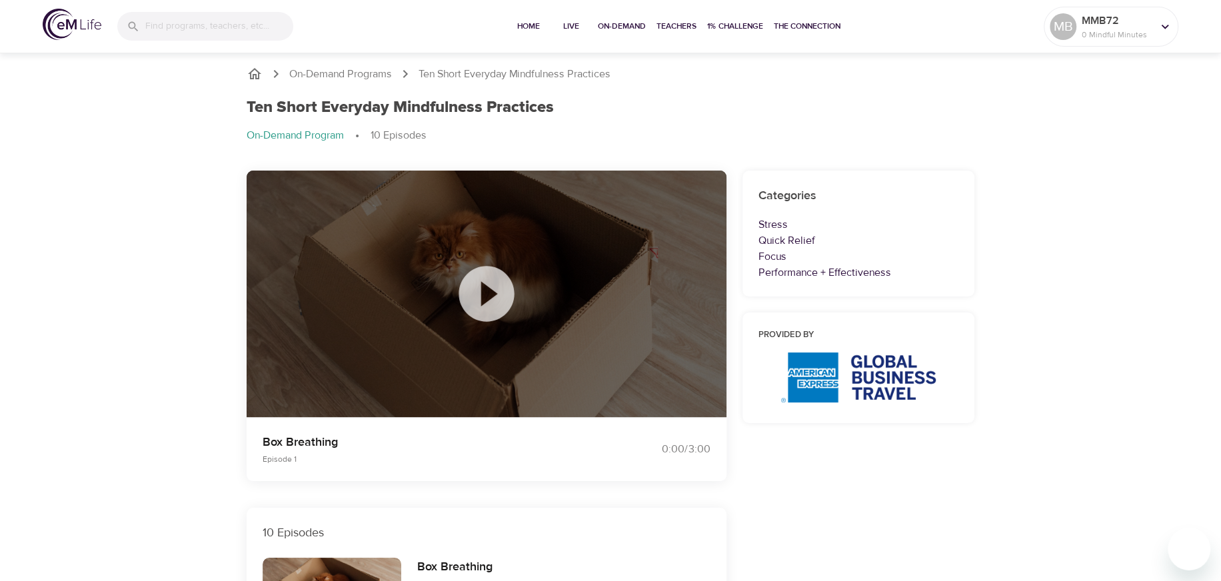
click at [496, 293] on icon at bounding box center [486, 294] width 67 height 67
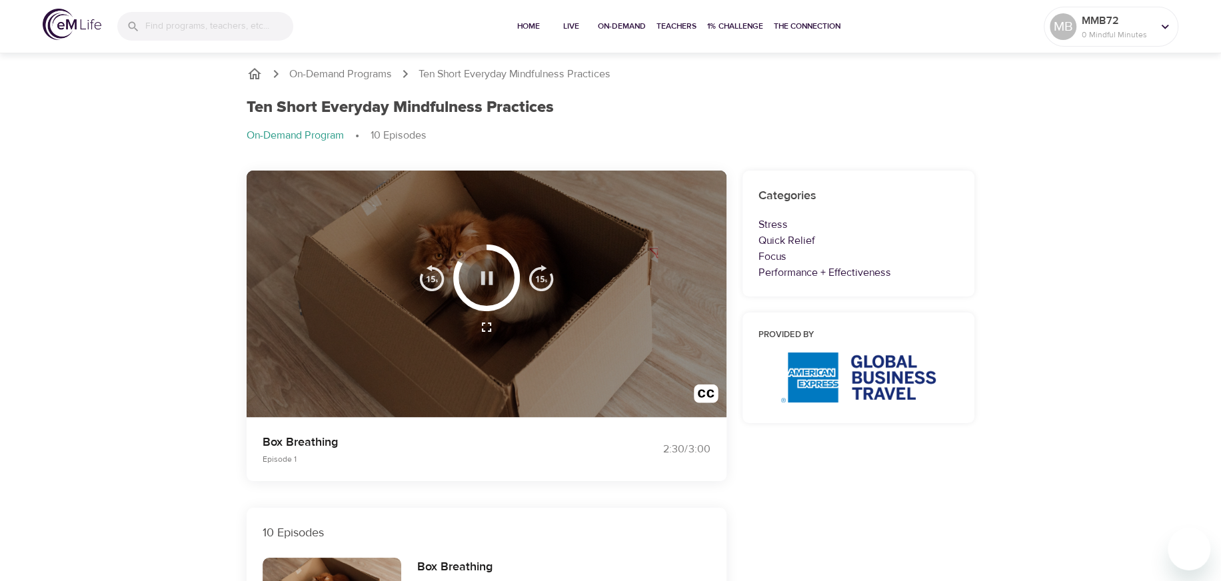
click at [482, 275] on icon "button" at bounding box center [487, 277] width 12 height 13
